Goal: Information Seeking & Learning: Learn about a topic

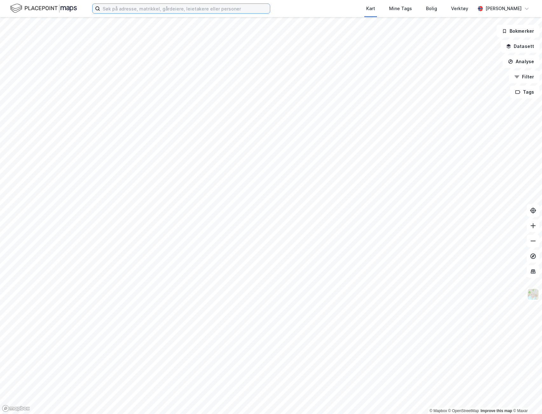
click at [128, 10] on input at bounding box center [185, 9] width 170 height 10
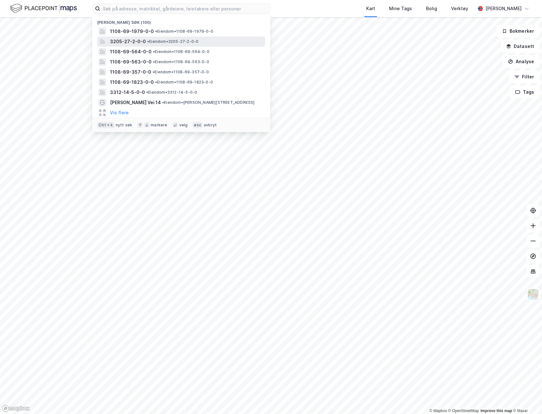
click at [124, 41] on span "3205-27-2-0-0" at bounding box center [128, 42] width 36 height 8
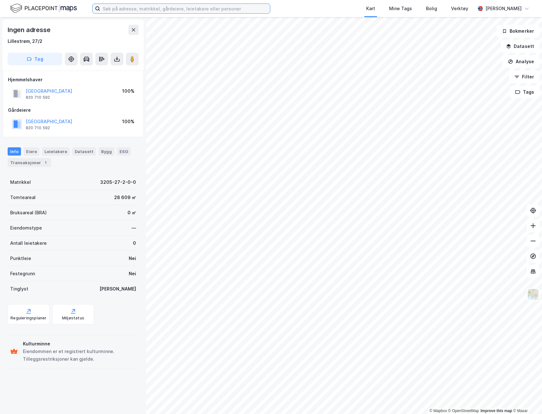
click at [137, 5] on input at bounding box center [185, 9] width 170 height 10
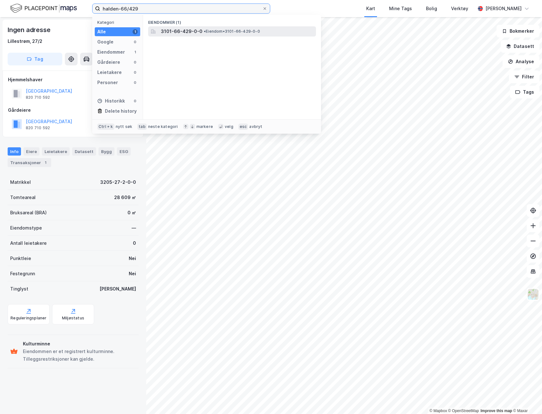
type input "halden-66/429"
click at [262, 30] on div "3101-66-429-0-0 • Eiendom • 3101-66-429-0-0" at bounding box center [238, 32] width 154 height 8
